Goal: Task Accomplishment & Management: Use online tool/utility

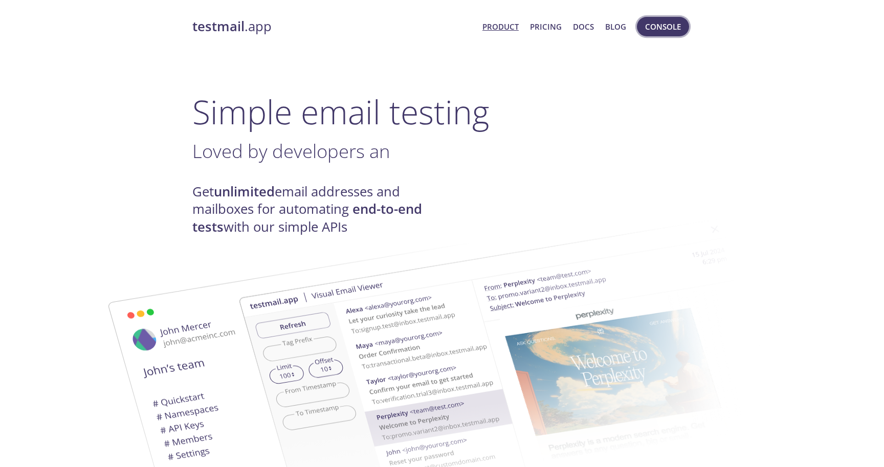
click at [663, 33] on button "Console" at bounding box center [663, 26] width 52 height 19
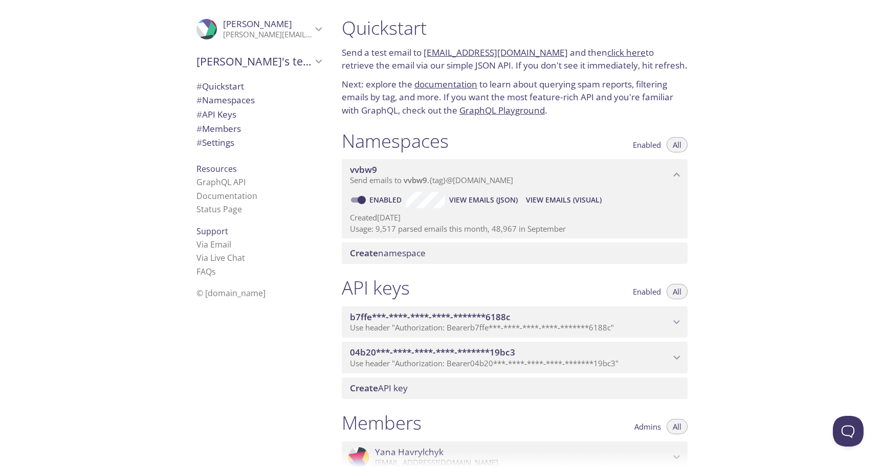
scroll to position [32, 0]
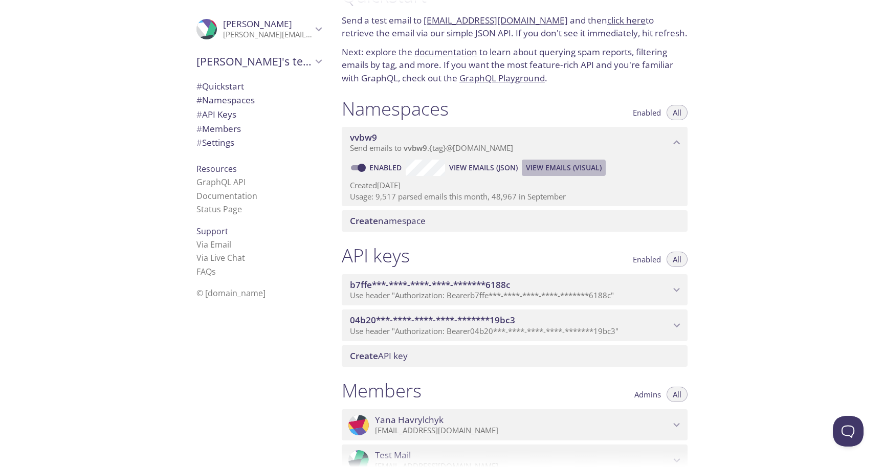
click at [554, 169] on span "View Emails (Visual)" at bounding box center [564, 168] width 76 height 12
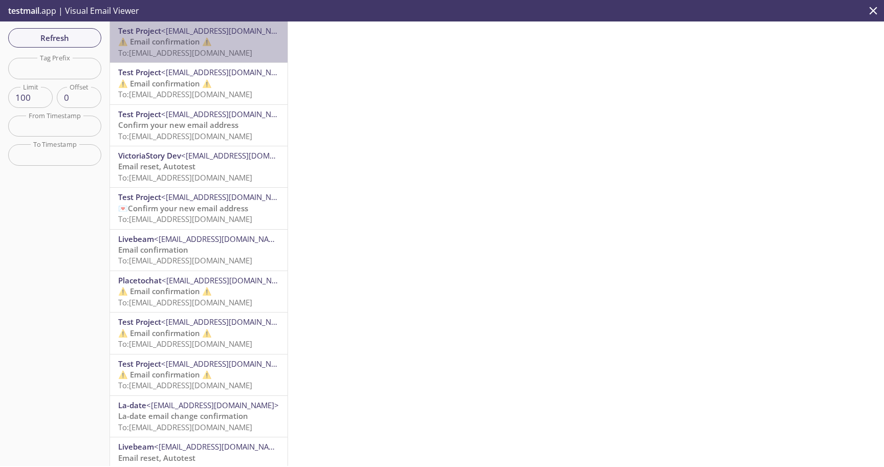
click at [231, 43] on p "⚠️ Email confirmation ⚠️ To: [EMAIL_ADDRESS][DOMAIN_NAME]" at bounding box center [198, 47] width 161 height 22
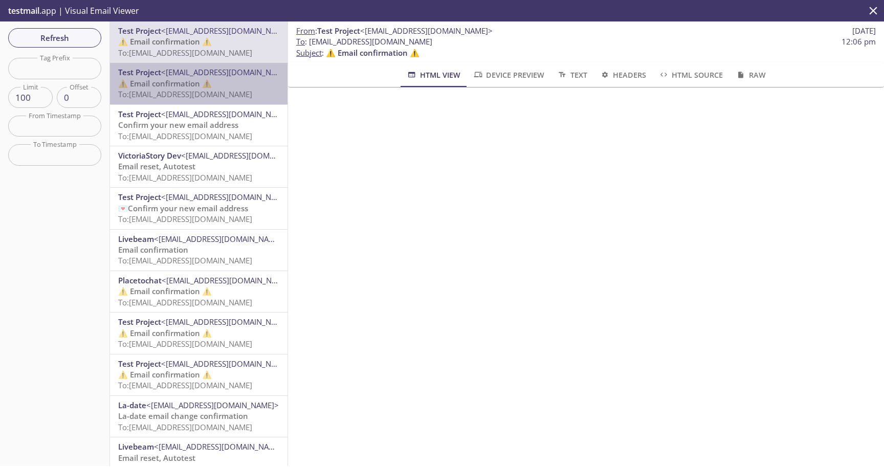
click at [233, 89] on span "To: [EMAIL_ADDRESS][DOMAIN_NAME]" at bounding box center [185, 94] width 134 height 10
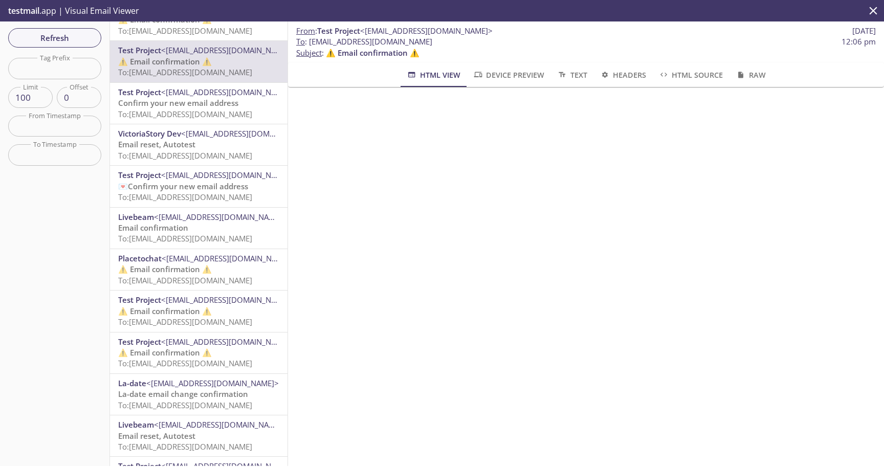
scroll to position [32, 0]
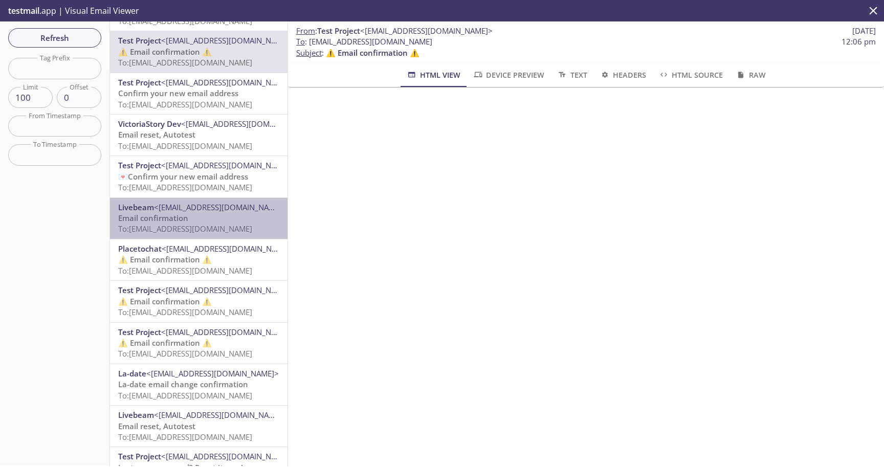
click at [258, 220] on p "Email confirmation To: [EMAIL_ADDRESS][DOMAIN_NAME]" at bounding box center [198, 224] width 161 height 22
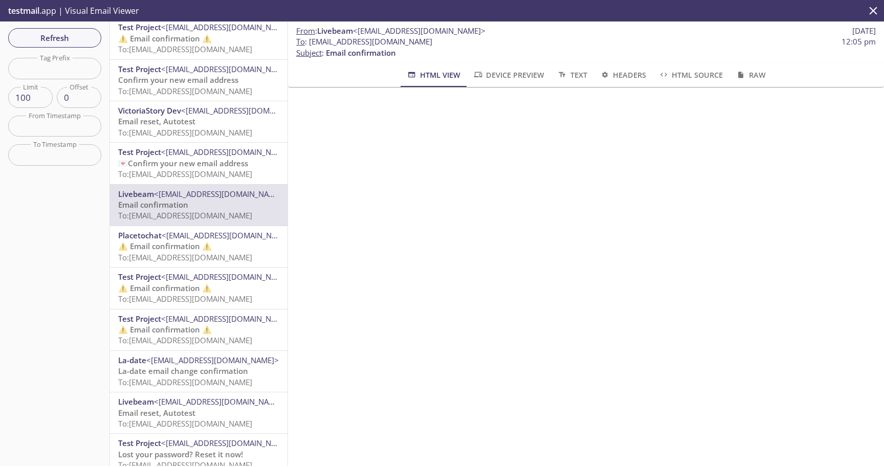
scroll to position [46, 0]
click at [79, 70] on input "text" at bounding box center [54, 68] width 93 height 21
paste input "v0tttu"
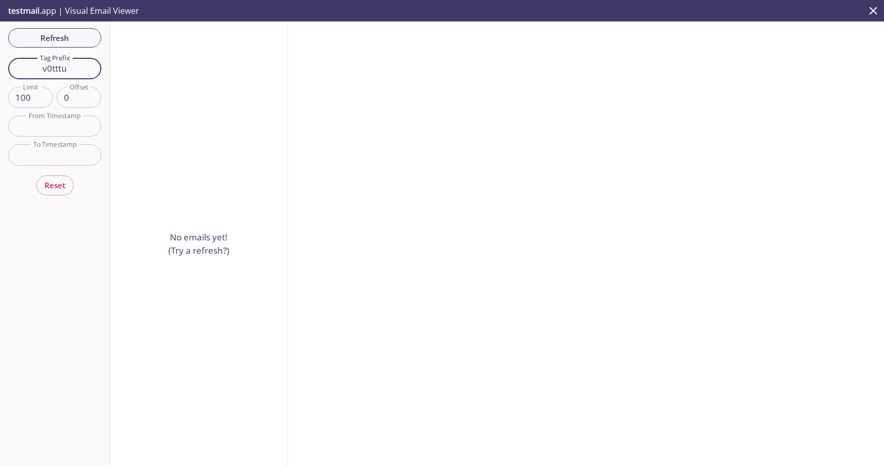
click at [69, 75] on input "v0tttu" at bounding box center [54, 68] width 93 height 21
click at [61, 262] on div "Refresh Filters Tag Prefix v0tttu Tag Prefix Limit 100 Limit Offset 0 Offset Fr…" at bounding box center [55, 243] width 110 height 444
click at [58, 70] on input "v0tttu" at bounding box center [54, 68] width 93 height 21
paste input "wfjwq0"
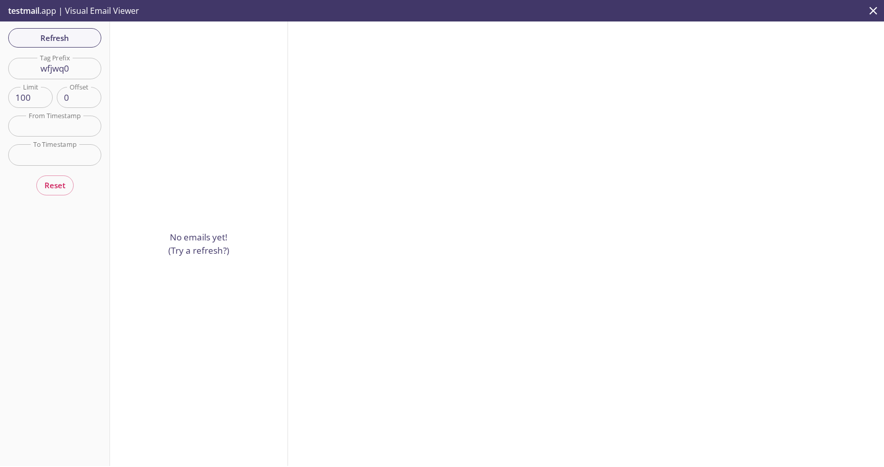
click at [47, 78] on input "wfjwq0" at bounding box center [54, 68] width 93 height 21
paste input "zqwcj7"
click at [41, 76] on input "zqwcj7" at bounding box center [54, 68] width 93 height 21
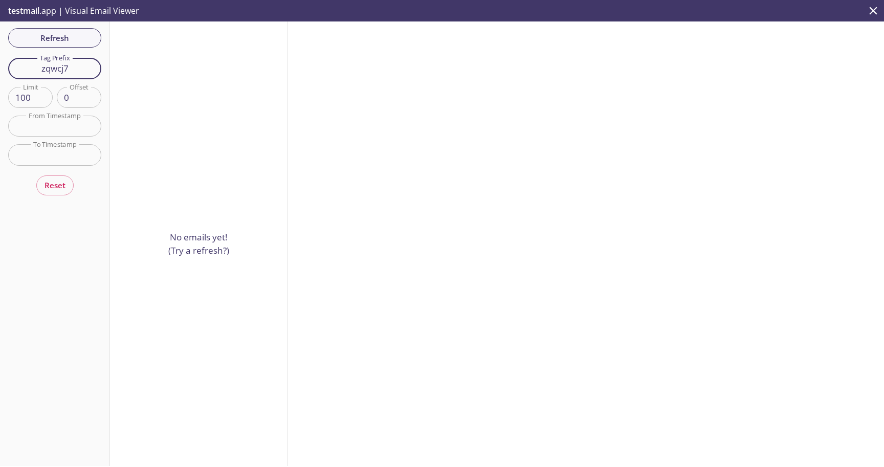
paste input "dnpuus"
click at [75, 62] on input "dnpuus" at bounding box center [54, 68] width 93 height 21
paste input "f56zvx"
type input "f56zvx"
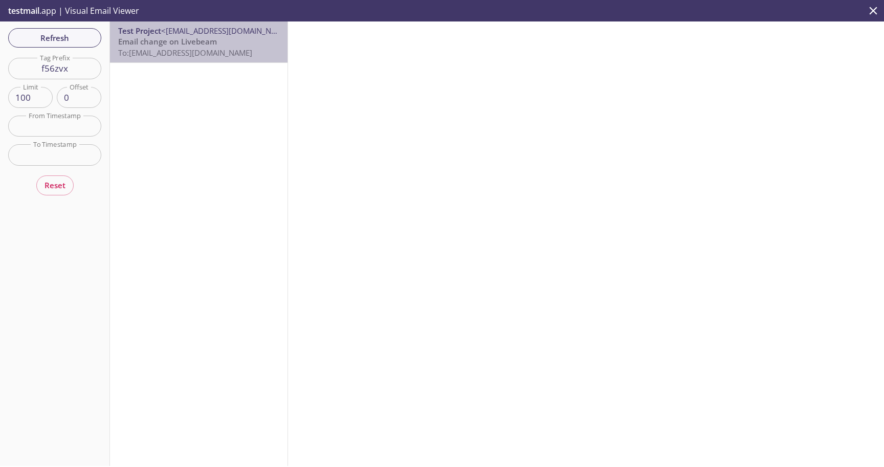
click at [244, 44] on p "Email change on Livebeam To: [EMAIL_ADDRESS][DOMAIN_NAME]" at bounding box center [198, 47] width 161 height 22
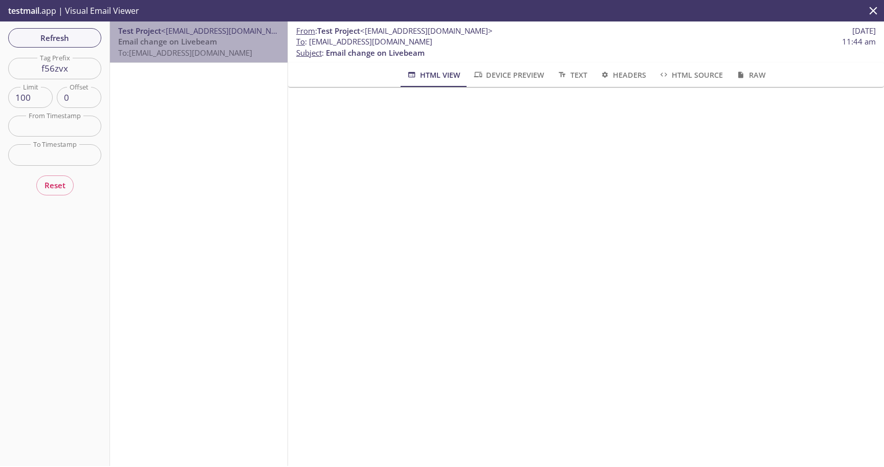
drag, startPoint x: 259, startPoint y: 52, endPoint x: 161, endPoint y: 51, distance: 97.7
click at [161, 51] on p "Email change on Livebeam To: [EMAIL_ADDRESS][DOMAIN_NAME]" at bounding box center [198, 47] width 161 height 22
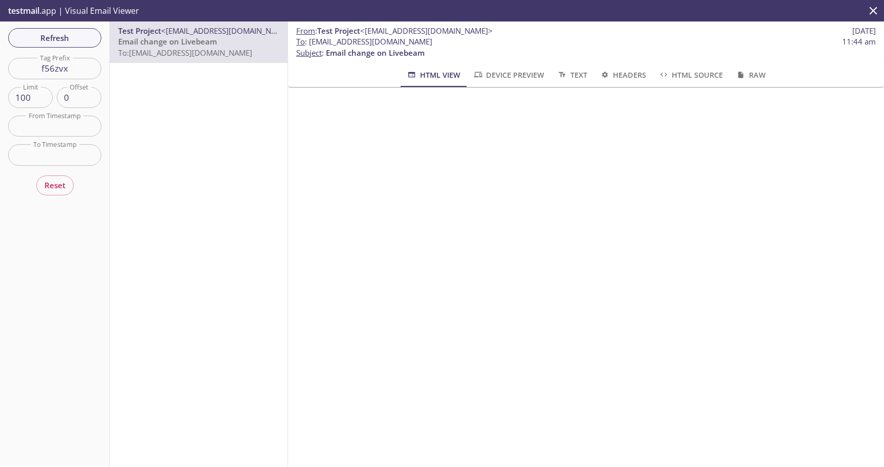
drag, startPoint x: 441, startPoint y: 39, endPoint x: 308, endPoint y: 39, distance: 132.5
click at [308, 39] on span "To : [EMAIL_ADDRESS][DOMAIN_NAME] 11:44 am" at bounding box center [585, 41] width 579 height 11
copy span "[EMAIL_ADDRESS][DOMAIN_NAME]"
